Goal: Task Accomplishment & Management: Use online tool/utility

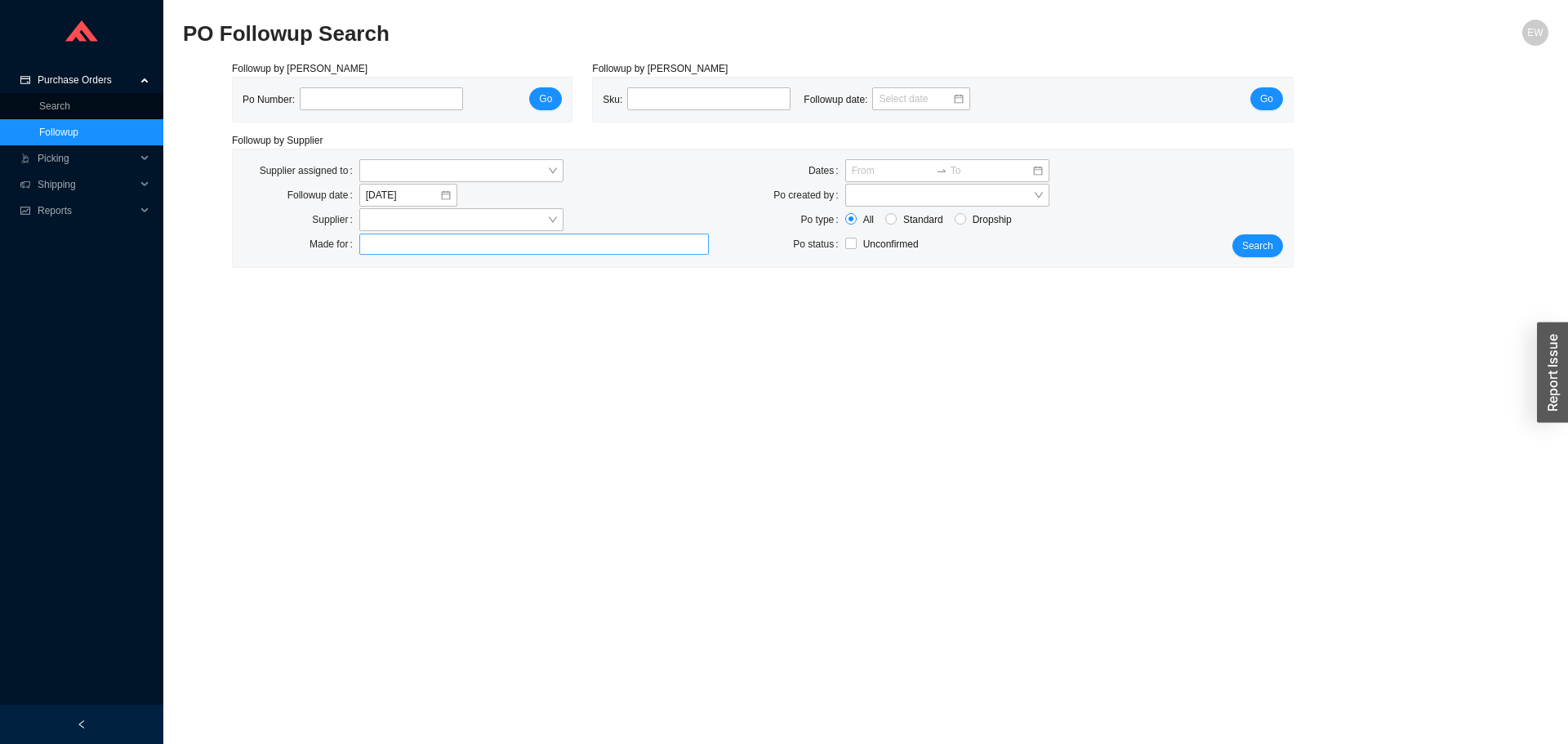
click at [432, 246] on div at bounding box center [526, 245] width 329 height 17
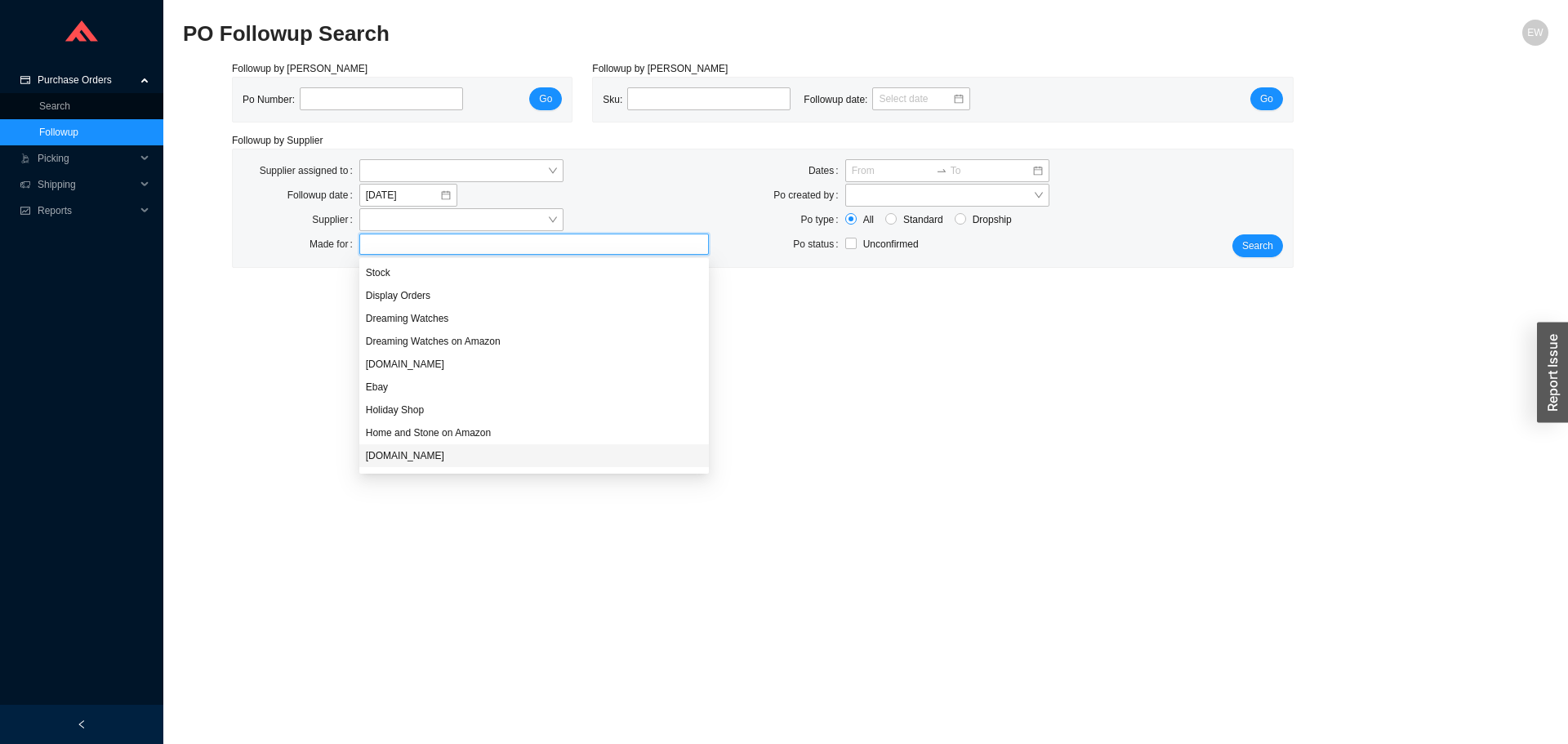
click at [449, 448] on div "[DOMAIN_NAME]" at bounding box center [534, 455] width 349 height 23
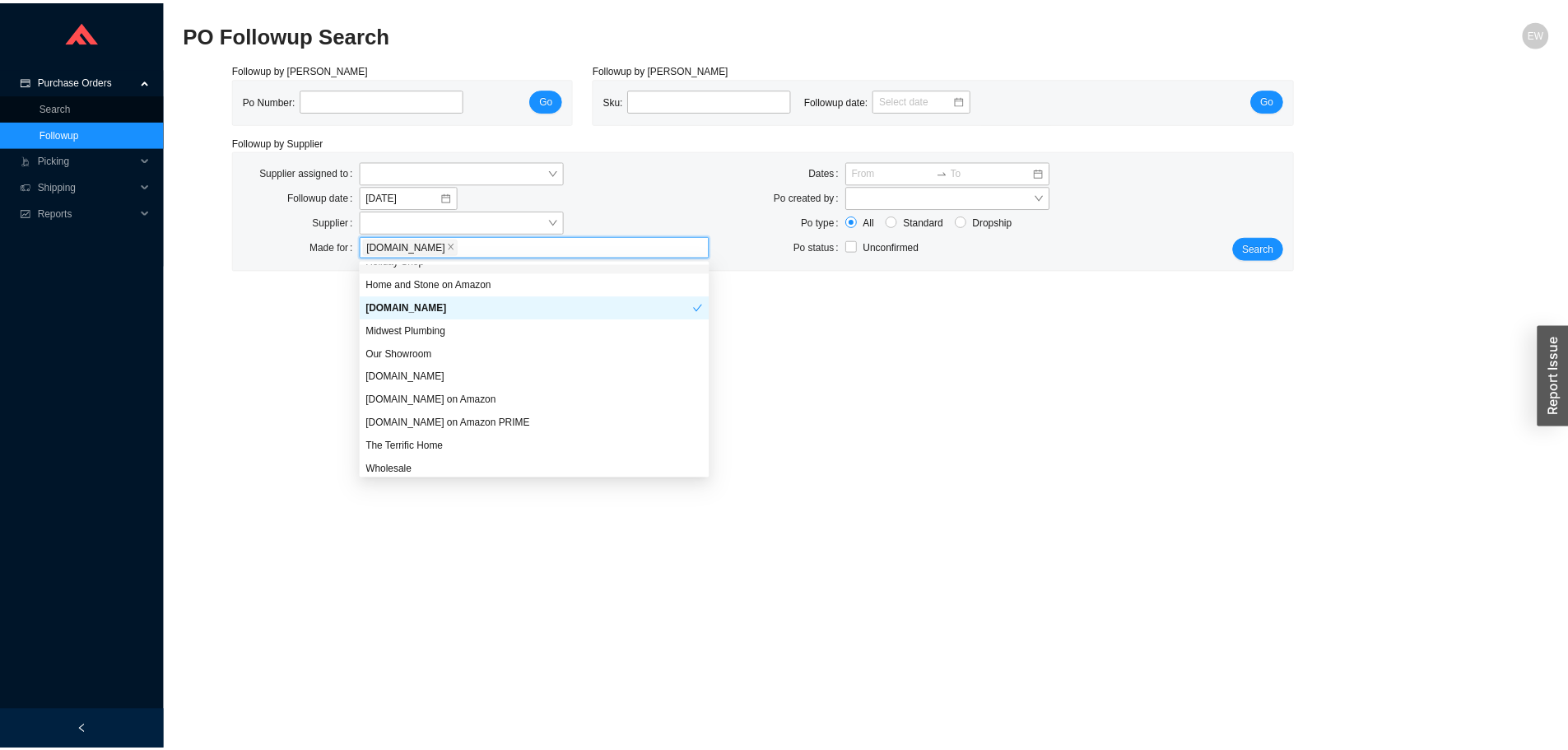
scroll to position [158, 0]
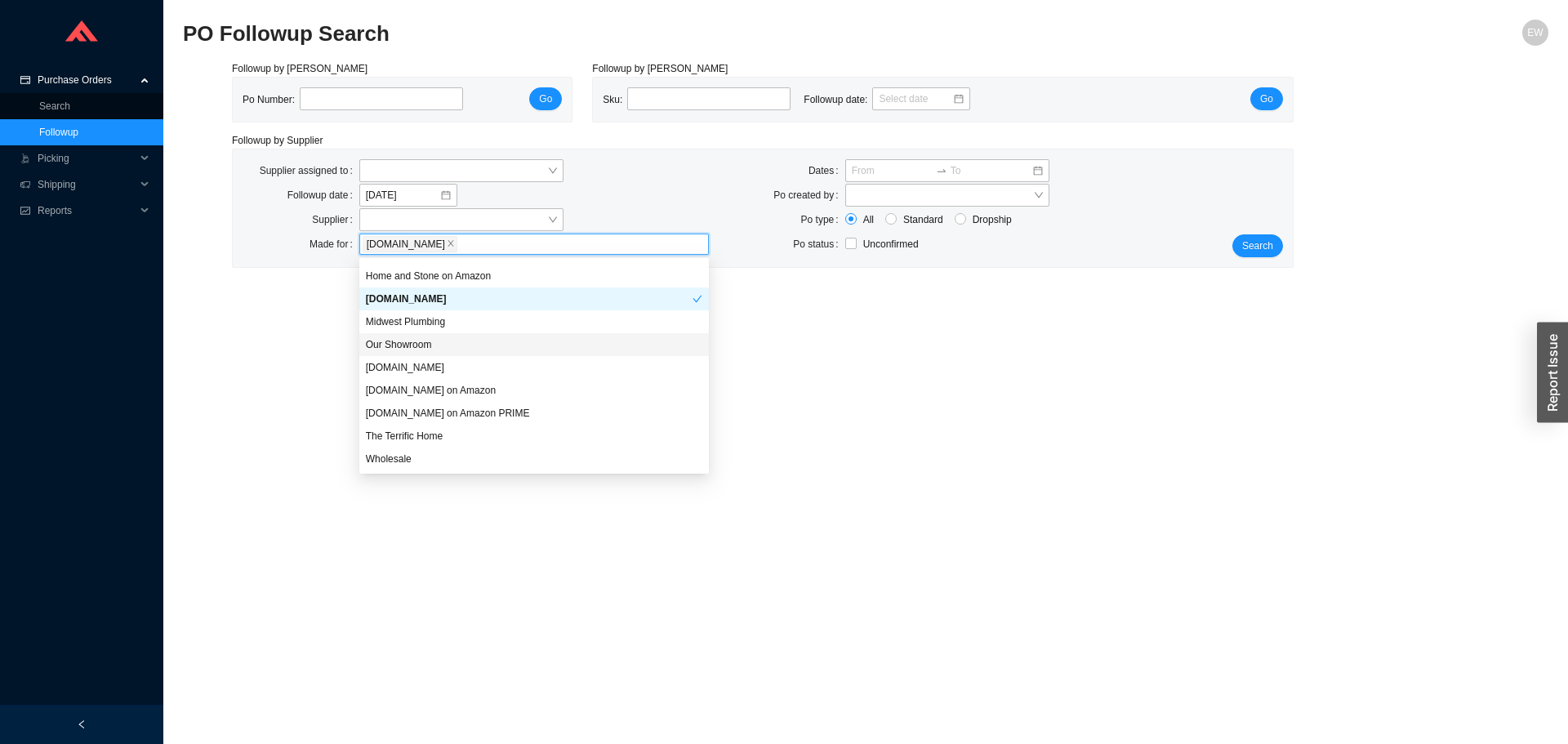
click at [430, 345] on div "Our Showroom" at bounding box center [534, 345] width 336 height 15
click at [435, 457] on div "Wholesale" at bounding box center [534, 459] width 336 height 15
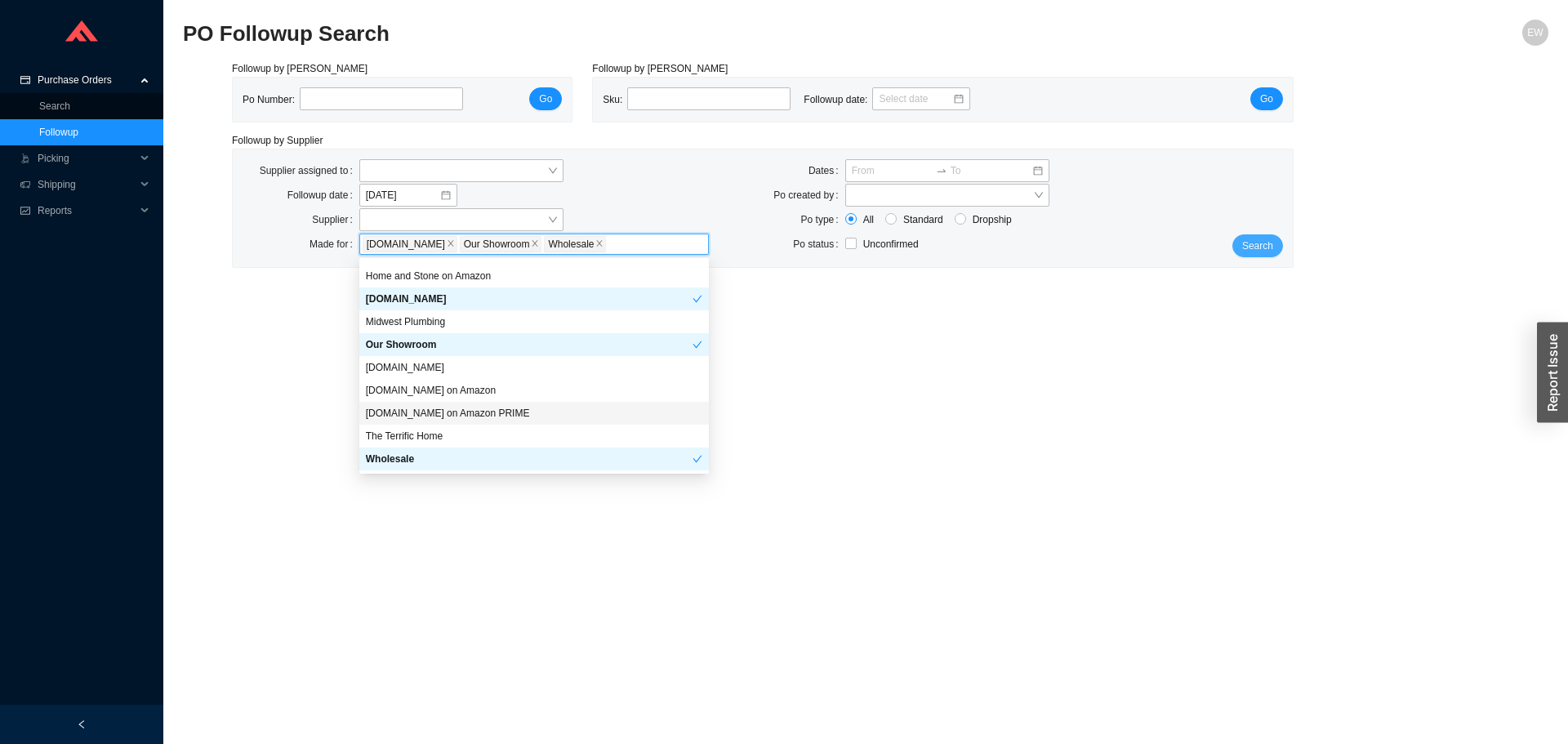
click at [1269, 238] on span "Search" at bounding box center [1257, 246] width 31 height 17
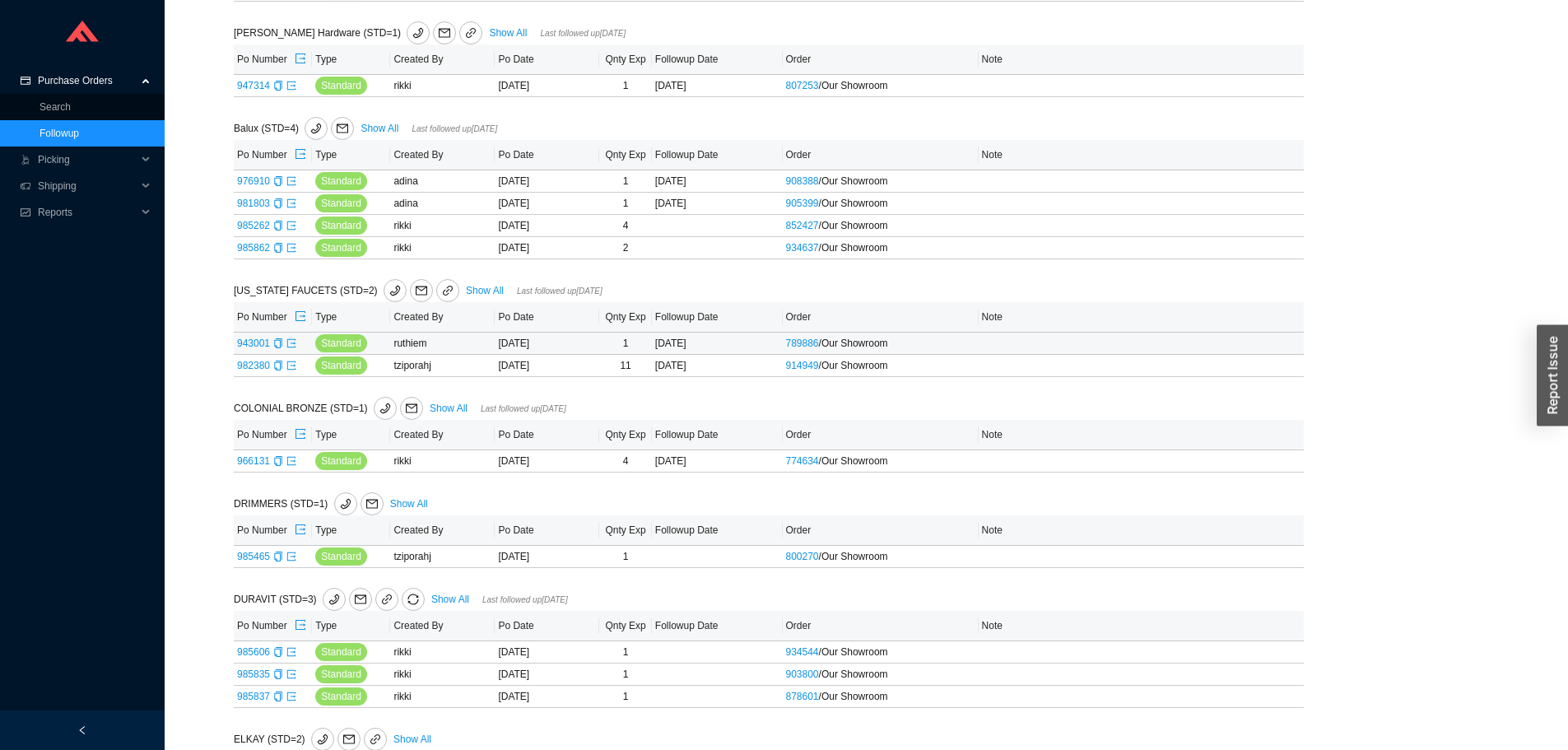
scroll to position [905, 0]
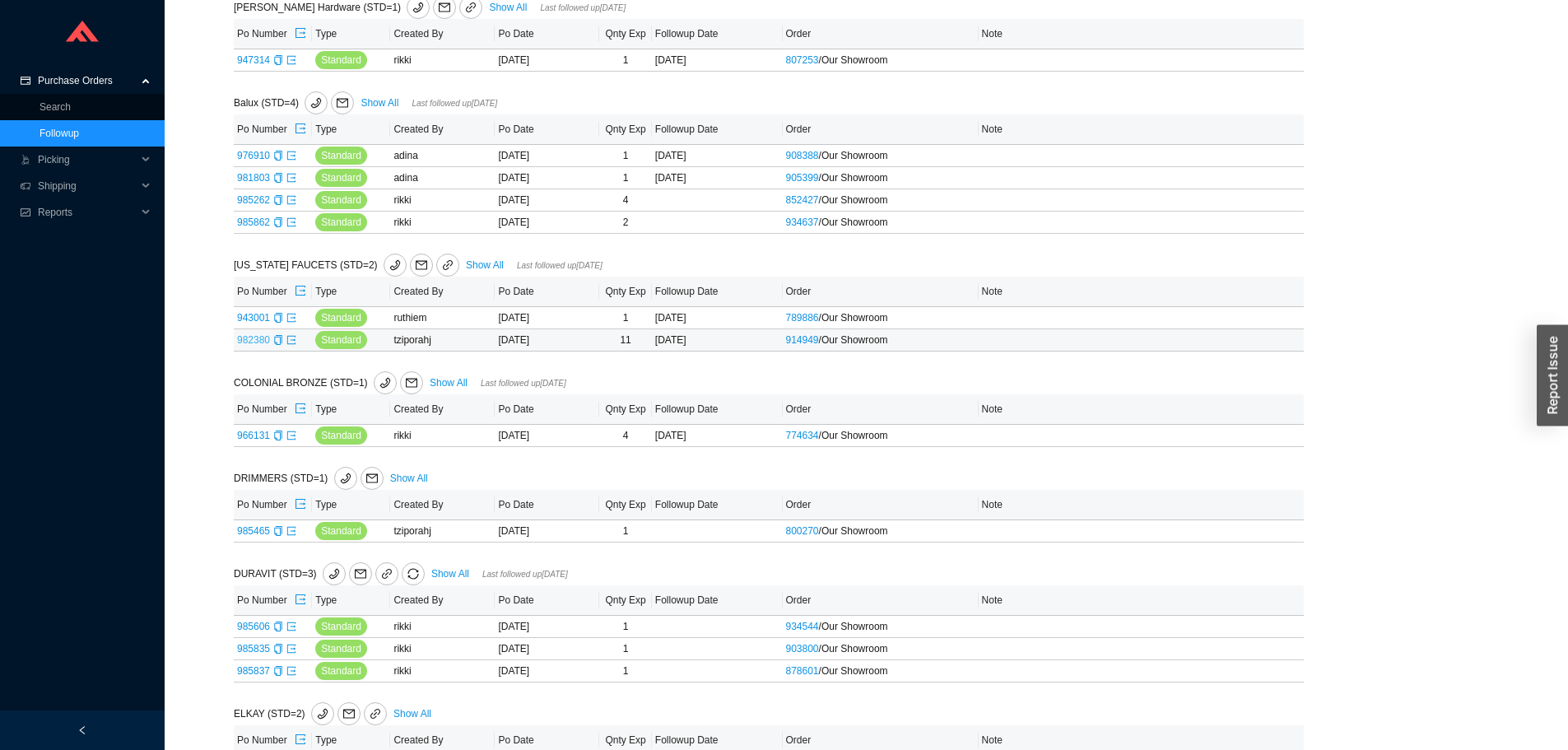
click at [255, 341] on link "982380" at bounding box center [253, 340] width 33 height 11
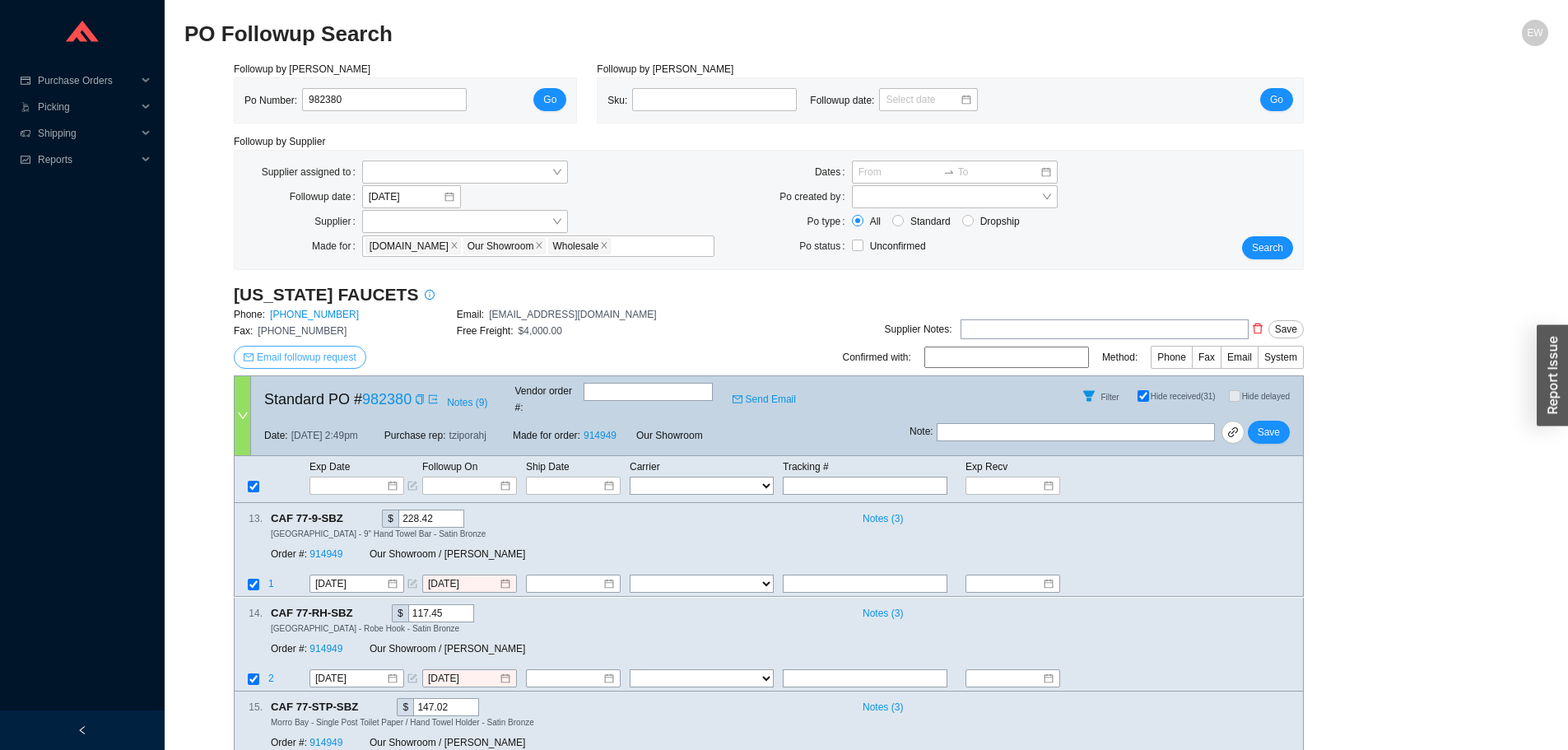
click at [346, 358] on span "Email followup request" at bounding box center [306, 358] width 100 height 17
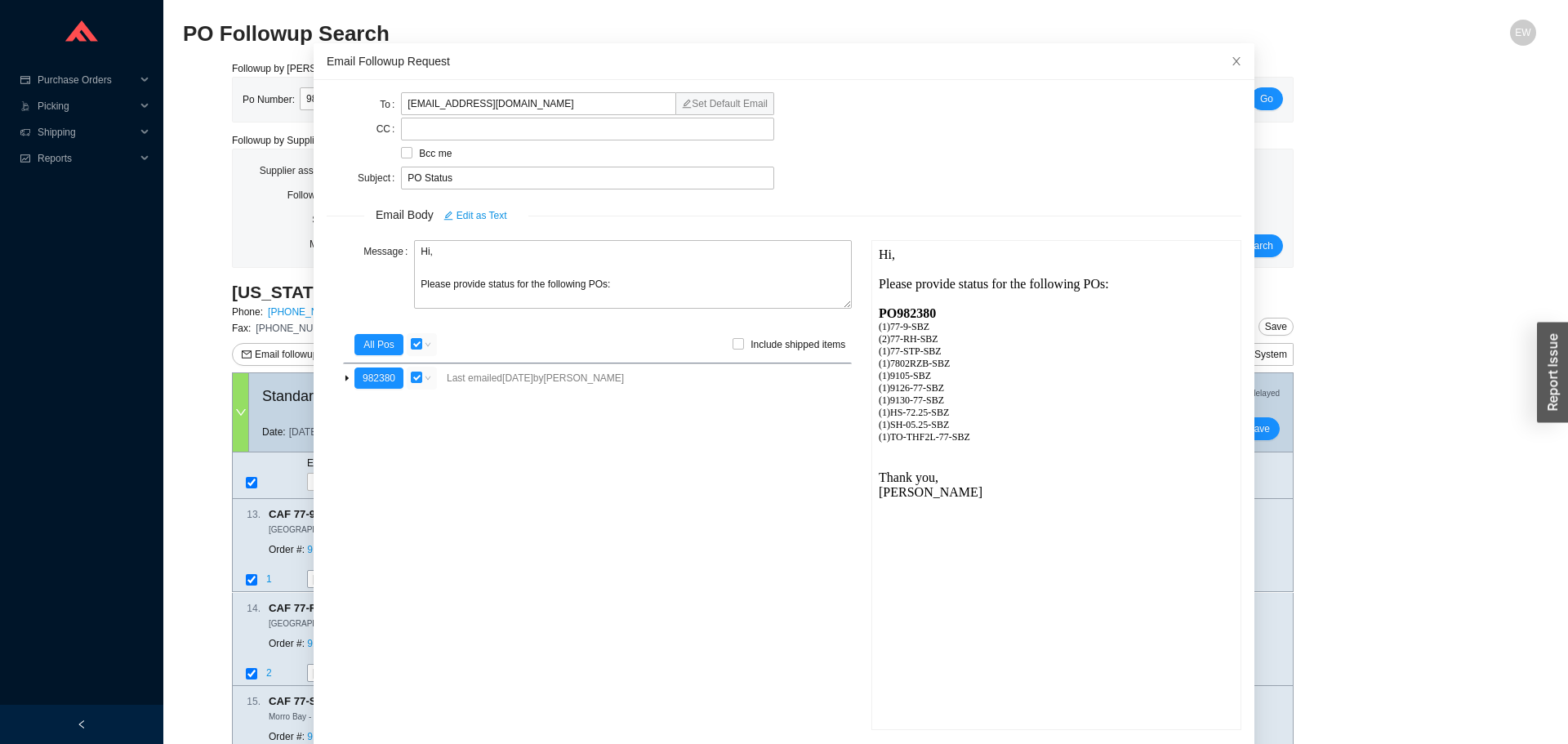
scroll to position [97, 0]
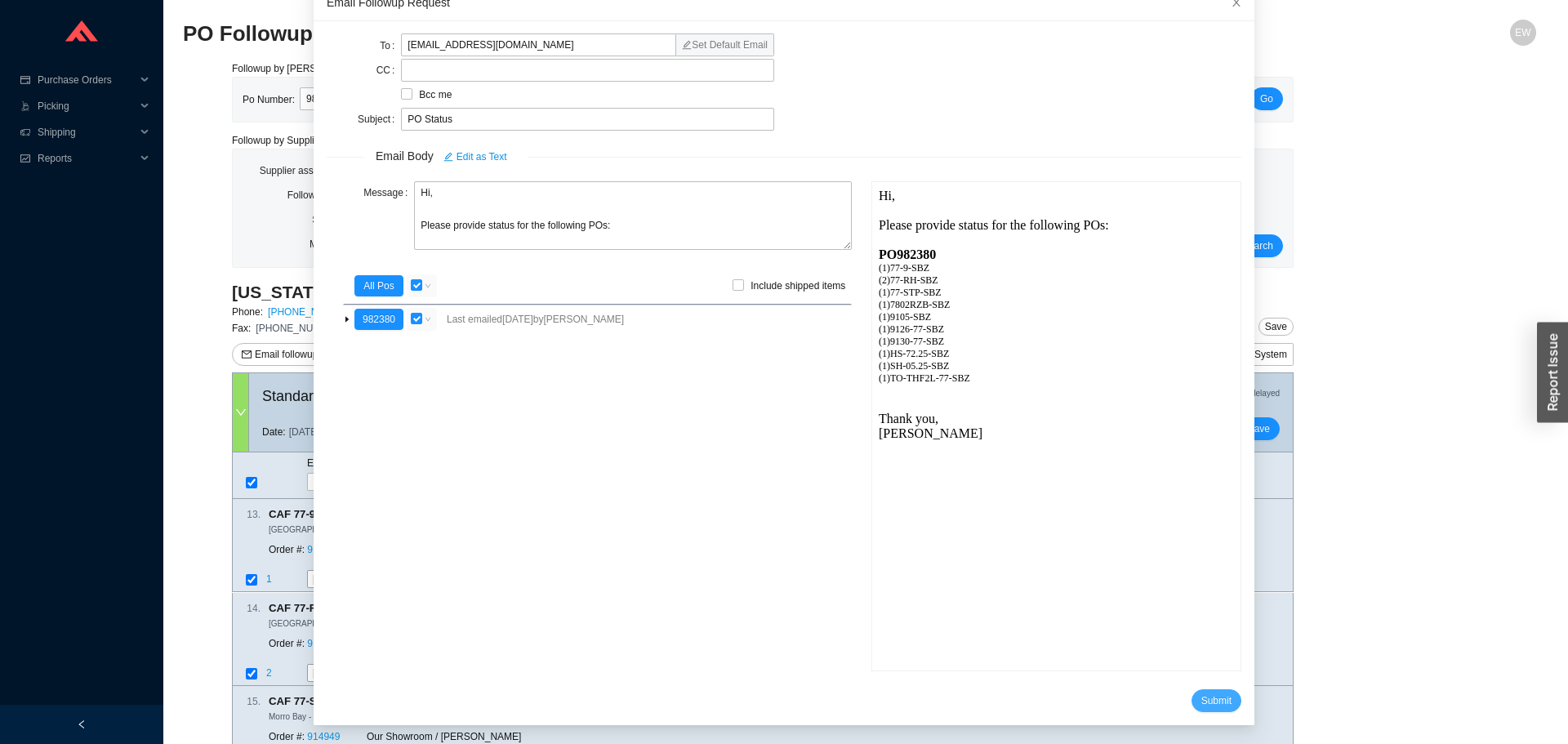
click at [1195, 710] on button "Submit" at bounding box center [1216, 700] width 50 height 23
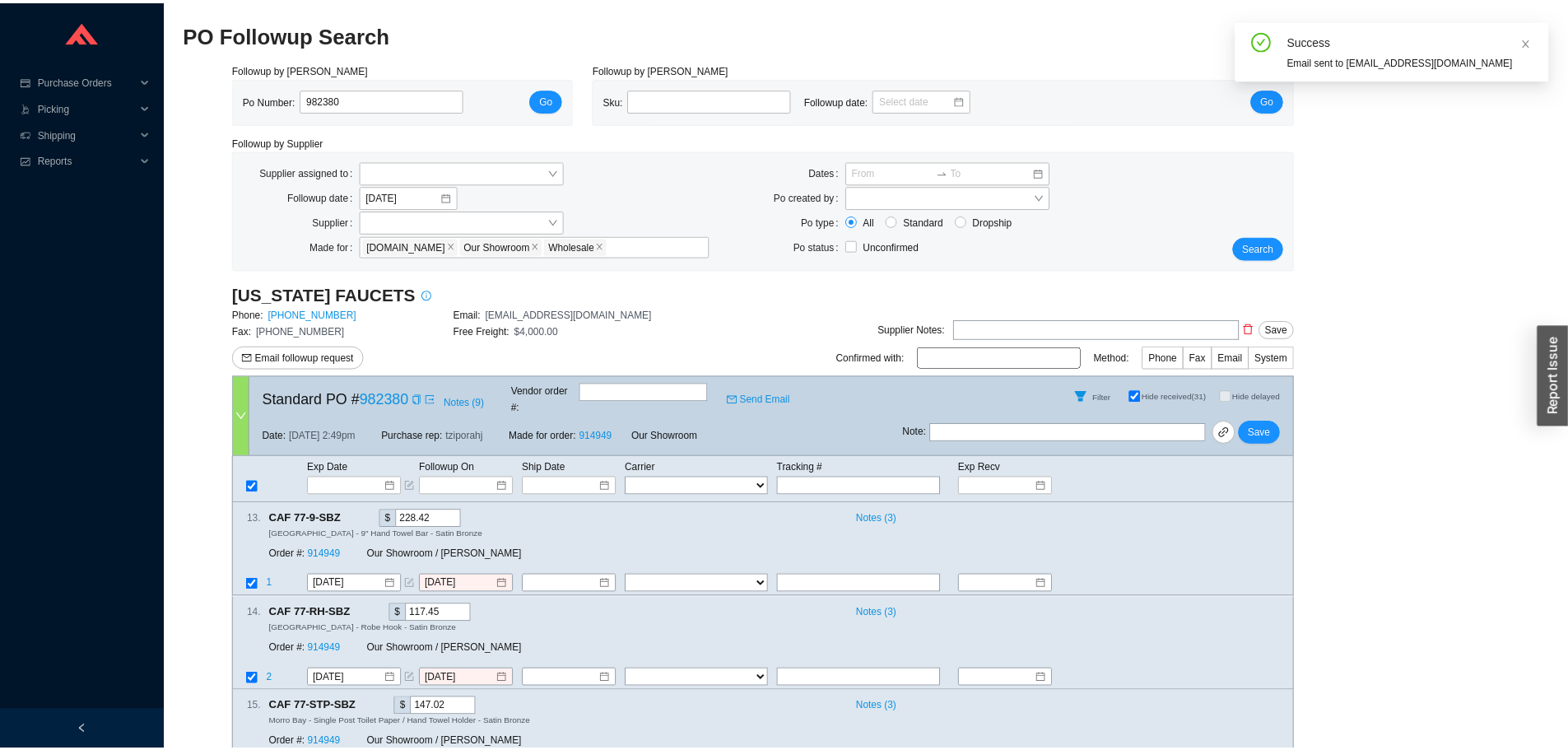
scroll to position [16, 0]
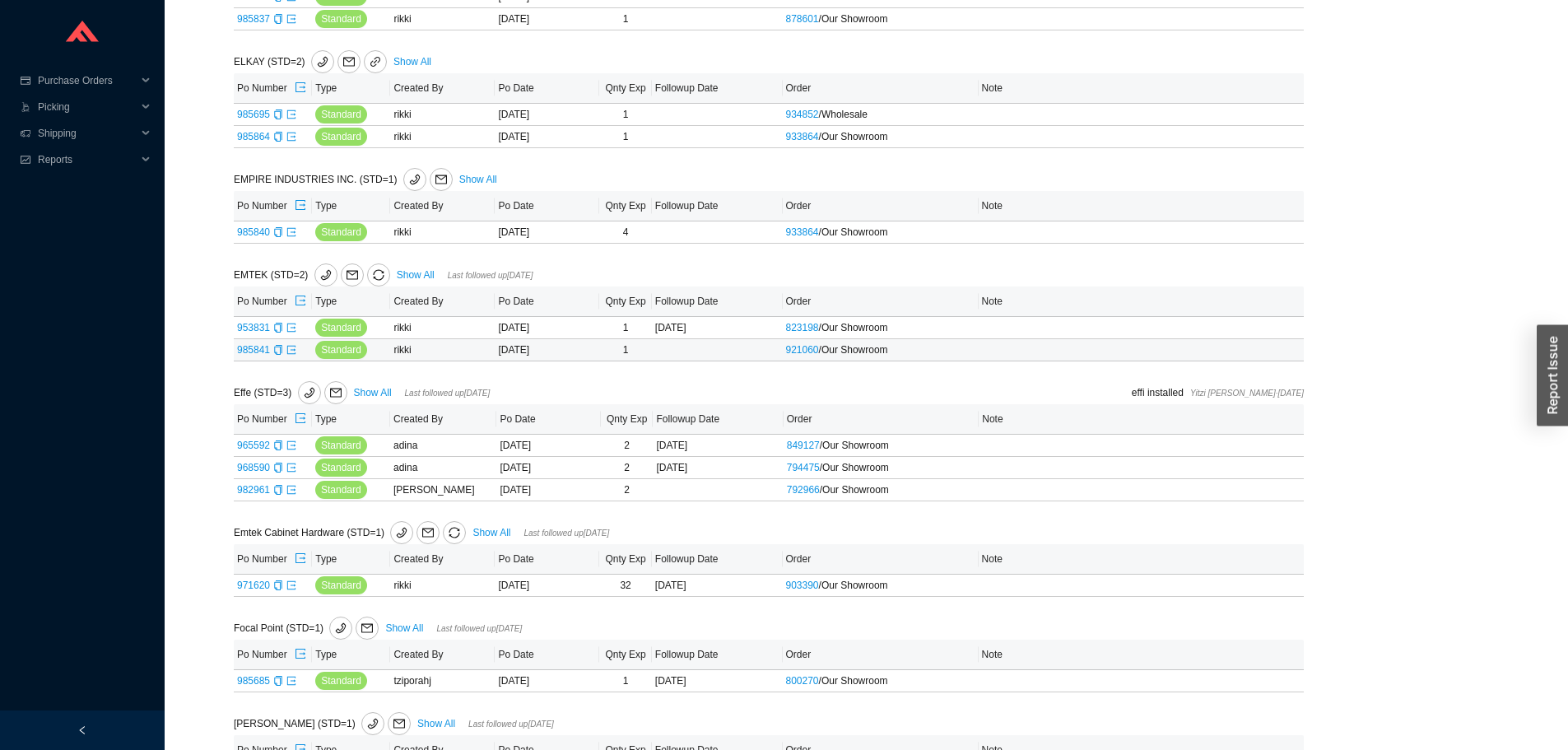
scroll to position [1587, 0]
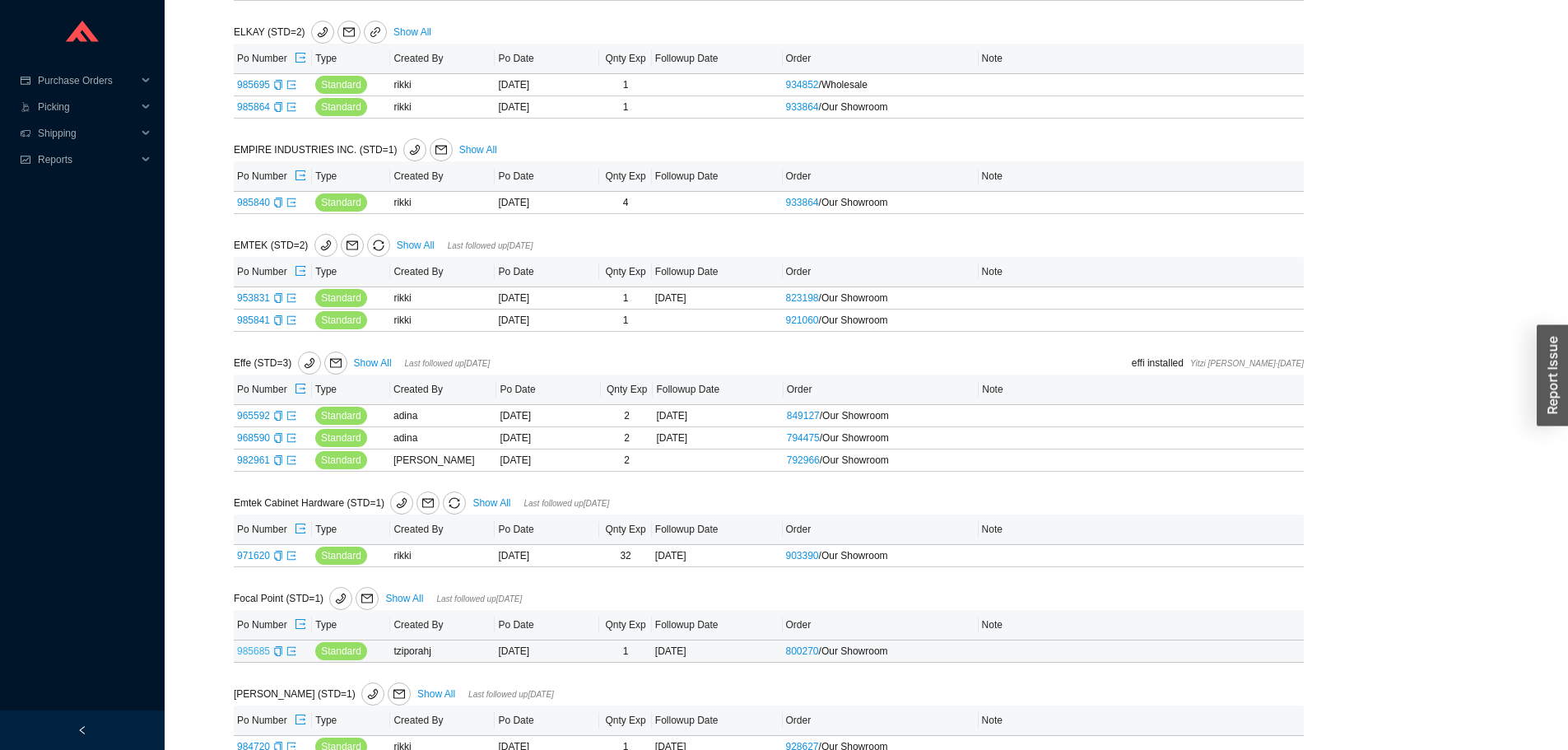
click at [252, 650] on link "985685" at bounding box center [253, 651] width 33 height 11
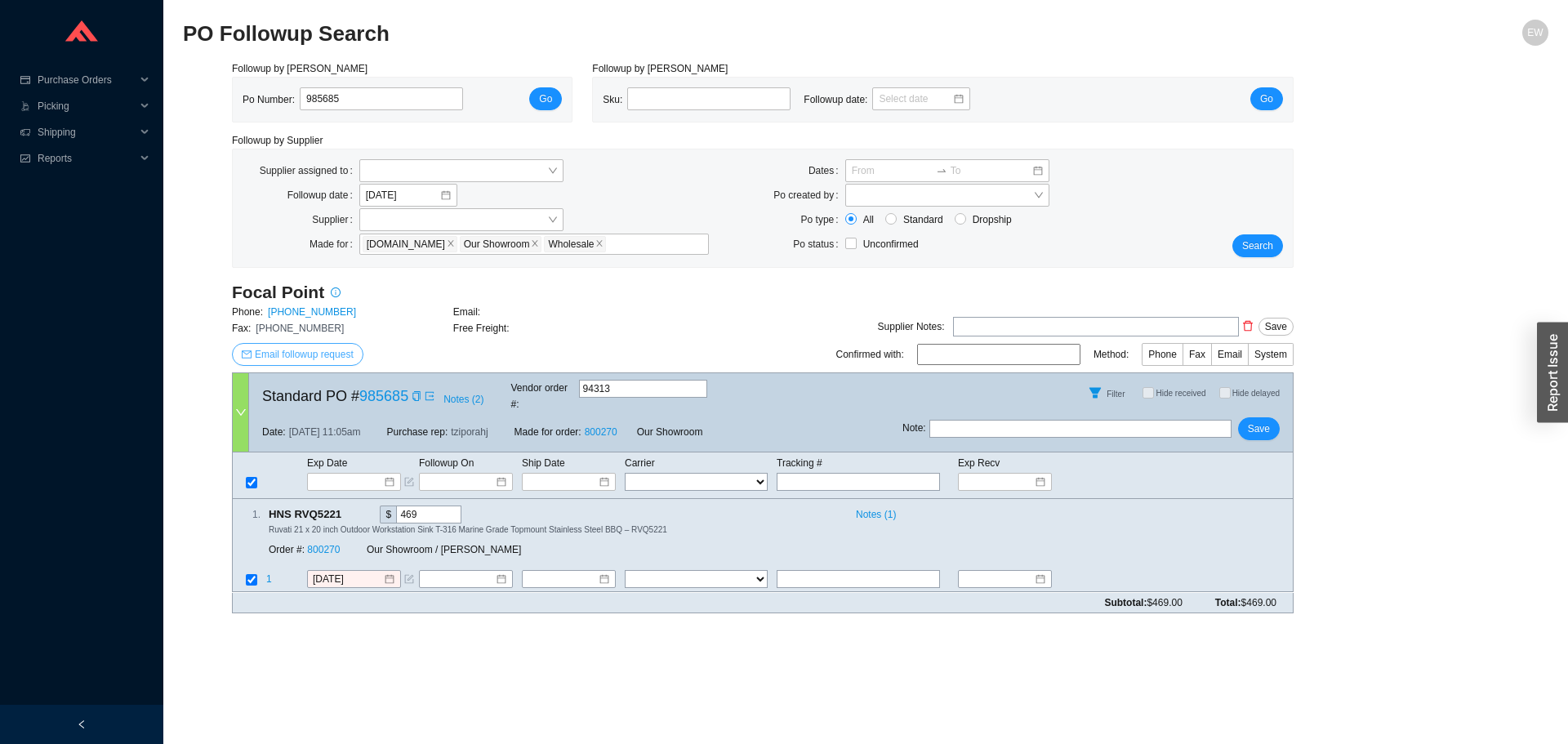
click at [323, 347] on span "Email followup request" at bounding box center [304, 355] width 99 height 17
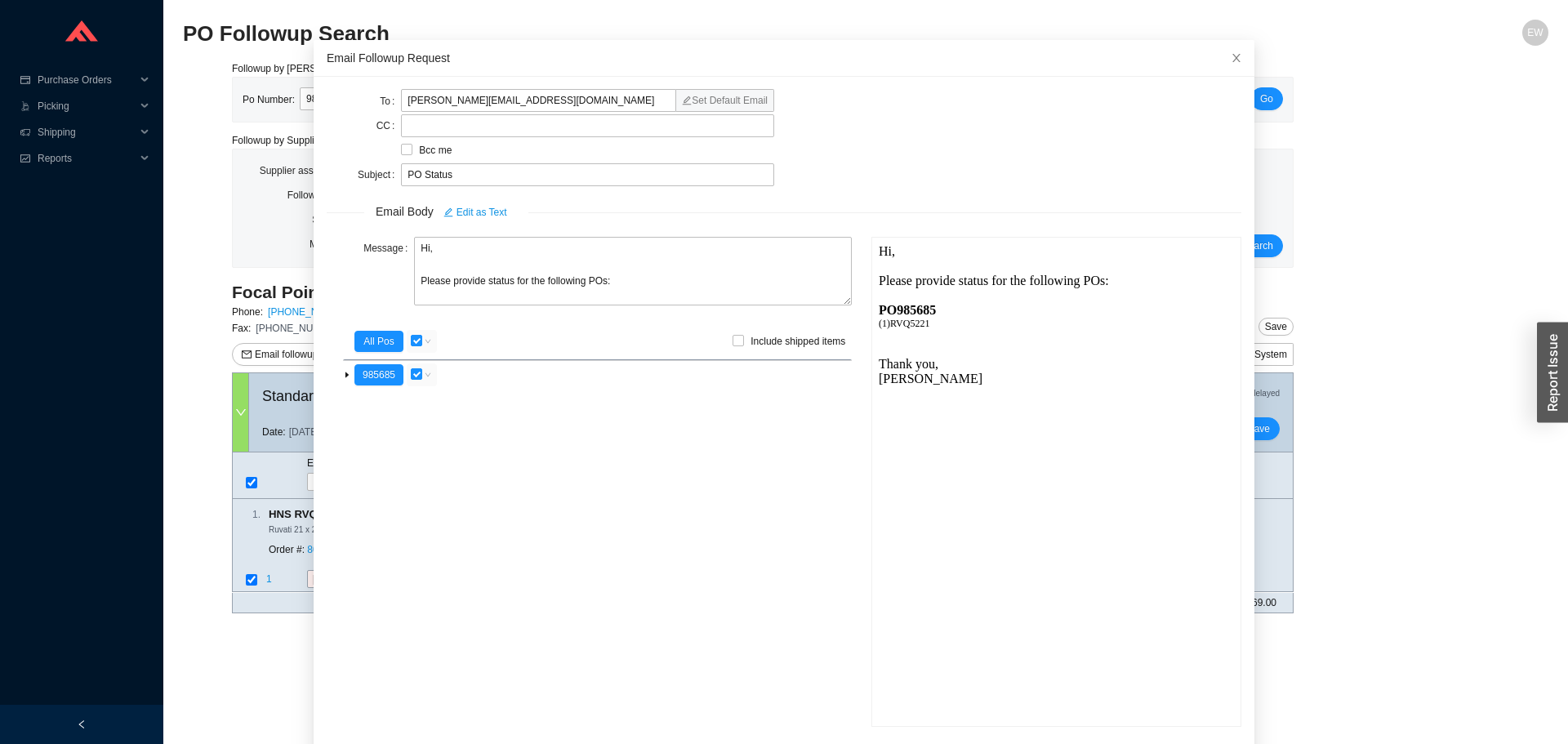
scroll to position [97, 0]
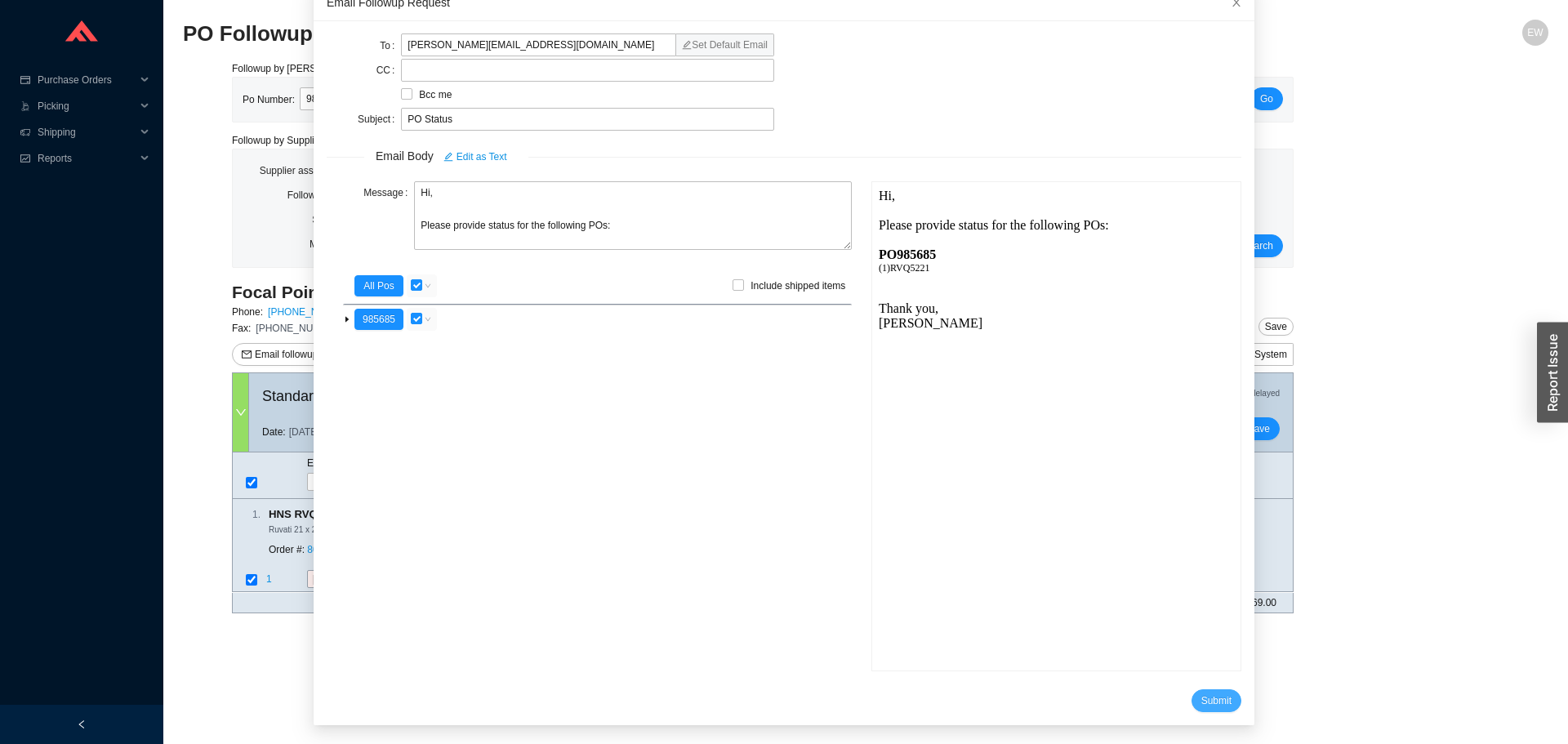
click at [1201, 697] on span "Submit" at bounding box center [1216, 700] width 31 height 17
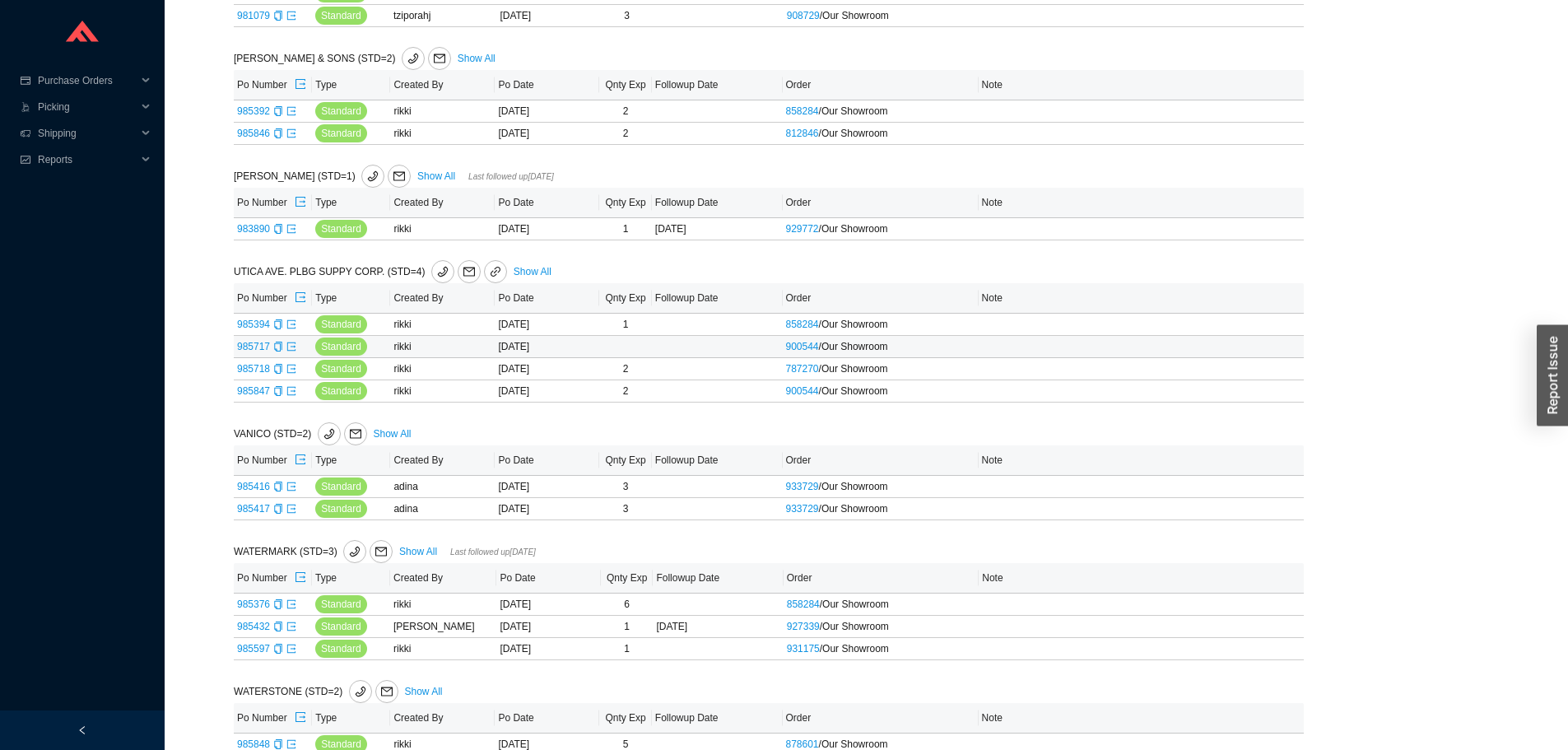
scroll to position [4178, 0]
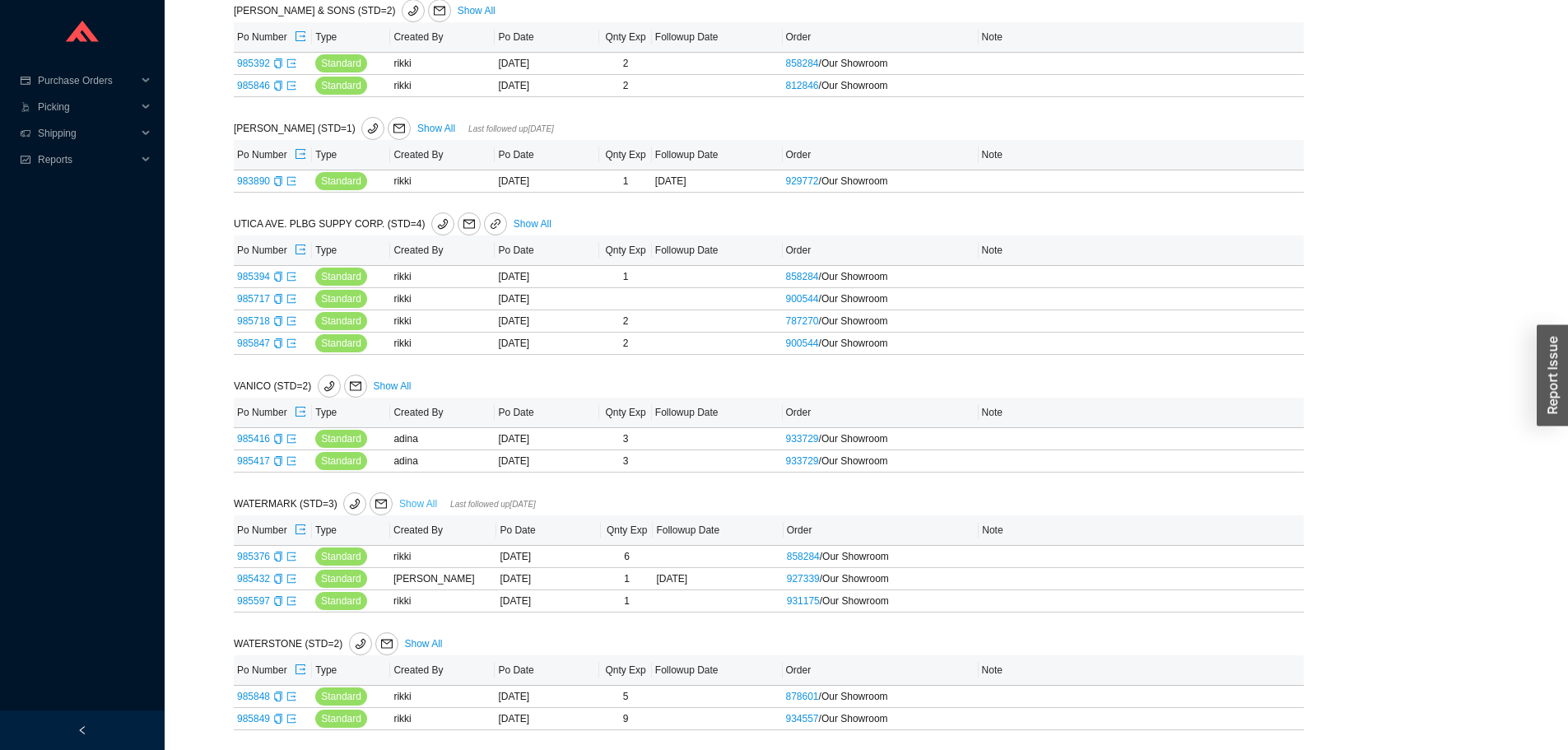
click at [420, 503] on link "Show All" at bounding box center [418, 503] width 38 height 11
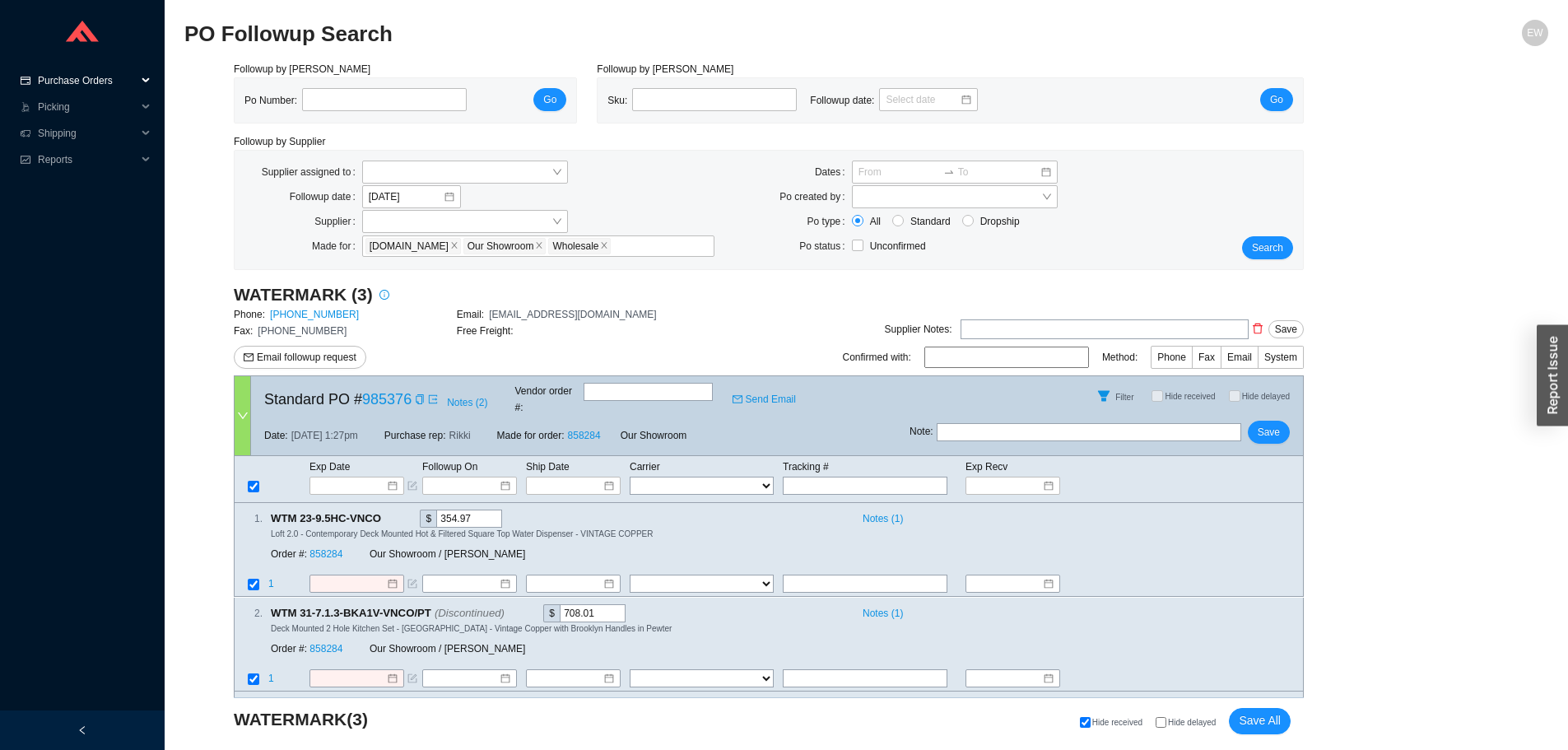
click at [127, 71] on span "Purchase Orders" at bounding box center [88, 80] width 99 height 26
click at [79, 128] on link "Followup" at bounding box center [59, 134] width 39 height 11
